Goal: Information Seeking & Learning: Learn about a topic

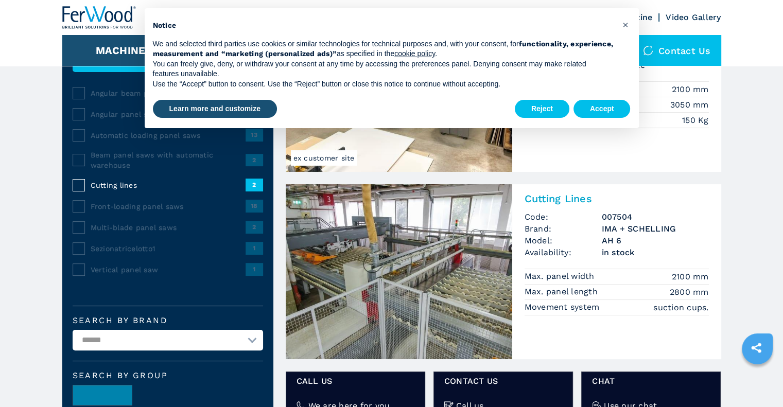
scroll to position [206, 0]
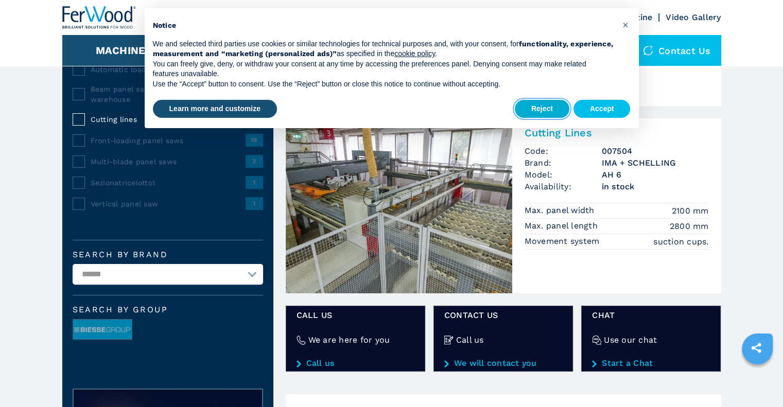
click at [553, 111] on button "Reject" at bounding box center [542, 109] width 55 height 19
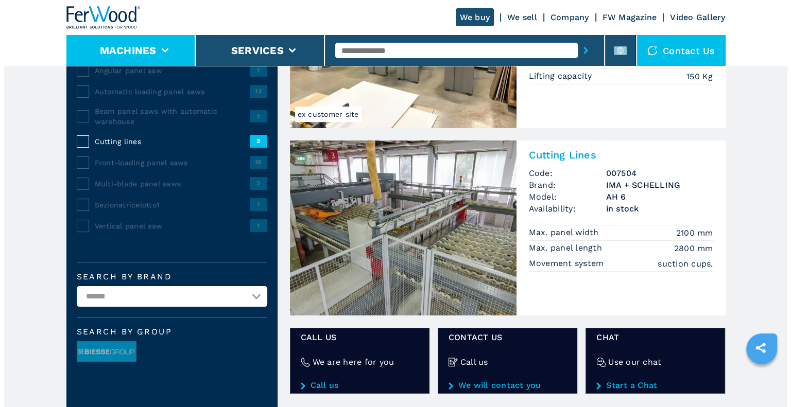
scroll to position [103, 0]
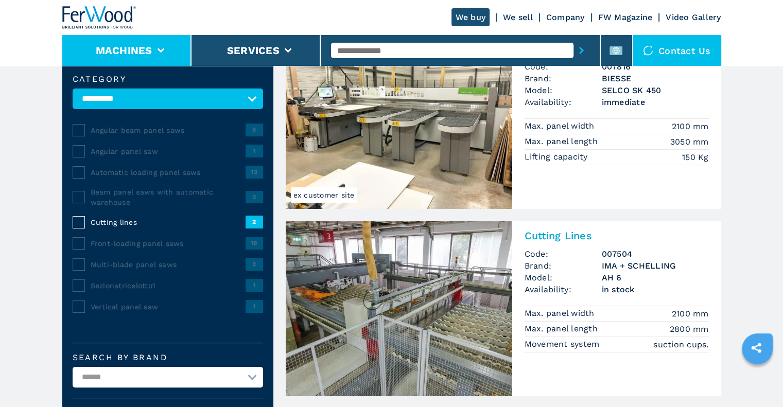
click at [133, 47] on button "Machines" at bounding box center [124, 50] width 57 height 12
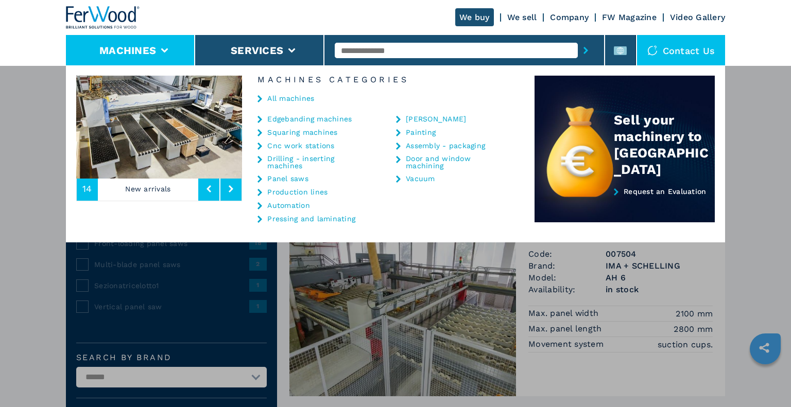
click at [304, 133] on link "Squaring machines" at bounding box center [302, 132] width 70 height 7
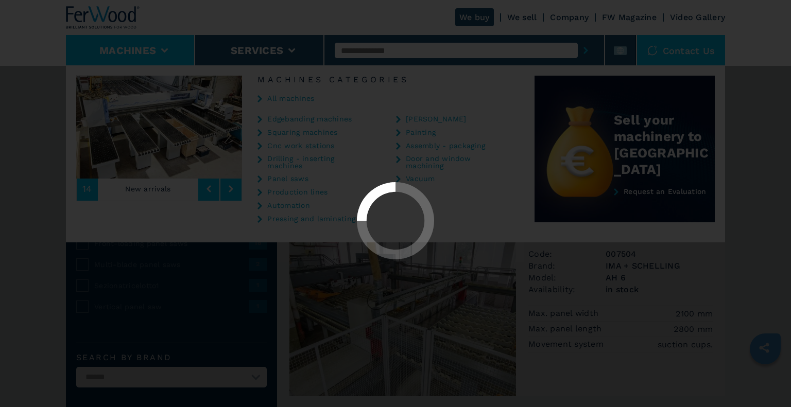
select select "**********"
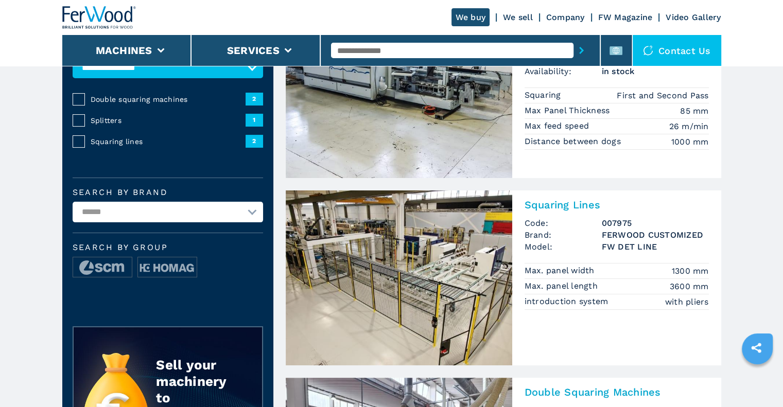
scroll to position [154, 0]
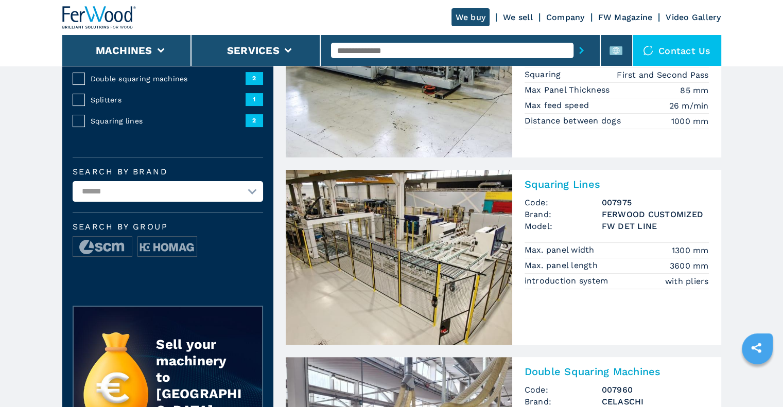
click at [393, 247] on img at bounding box center [399, 257] width 227 height 175
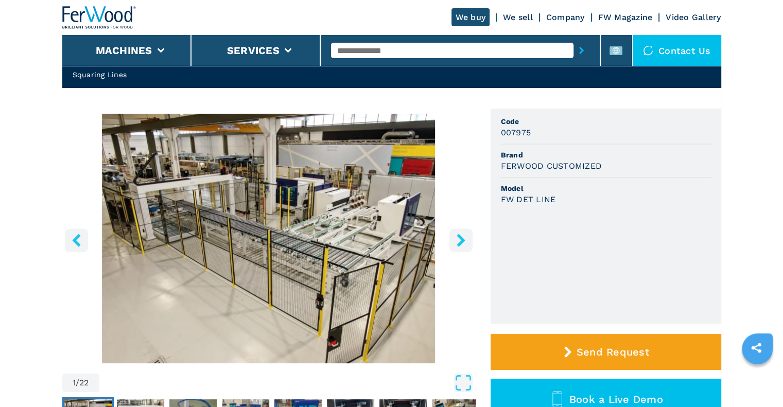
scroll to position [103, 0]
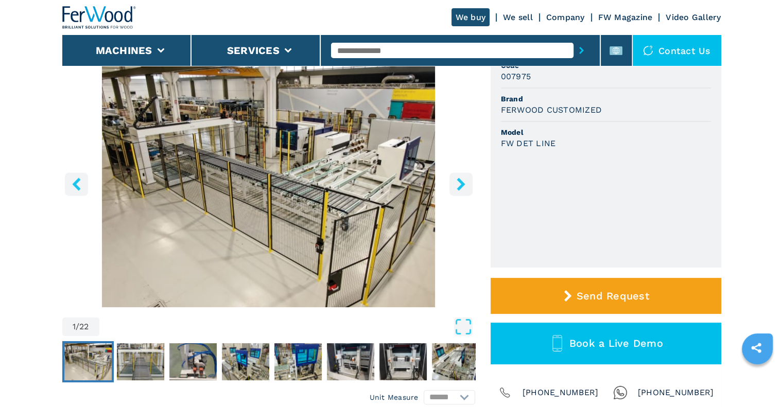
click at [361, 181] on img "Go to Slide 1" at bounding box center [268, 183] width 413 height 250
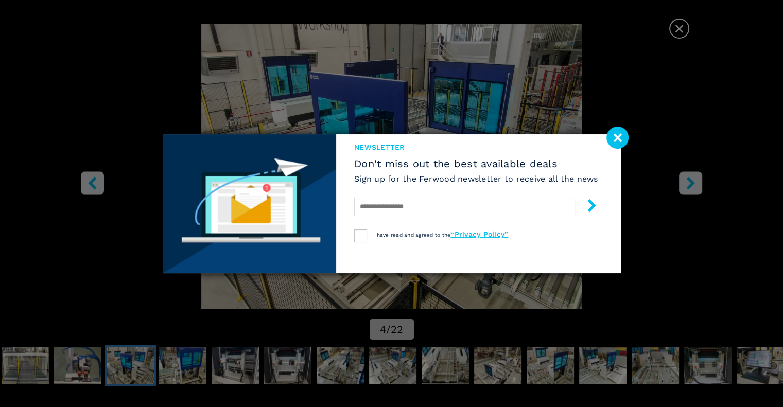
click at [617, 133] on image at bounding box center [618, 138] width 22 height 22
